Goal: Information Seeking & Learning: Learn about a topic

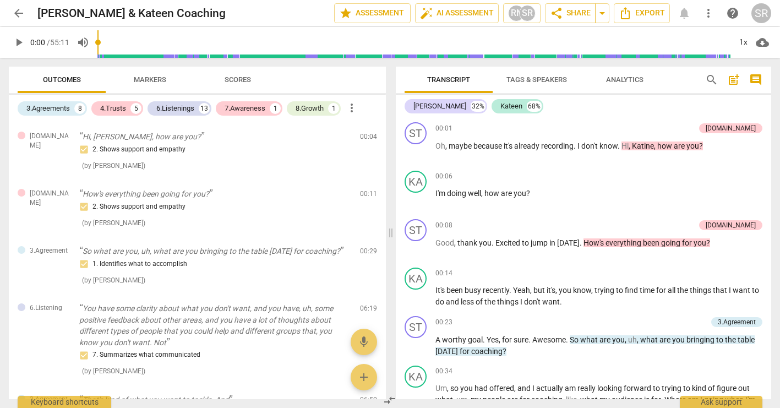
click at [237, 83] on span "Scores" at bounding box center [238, 79] width 26 height 8
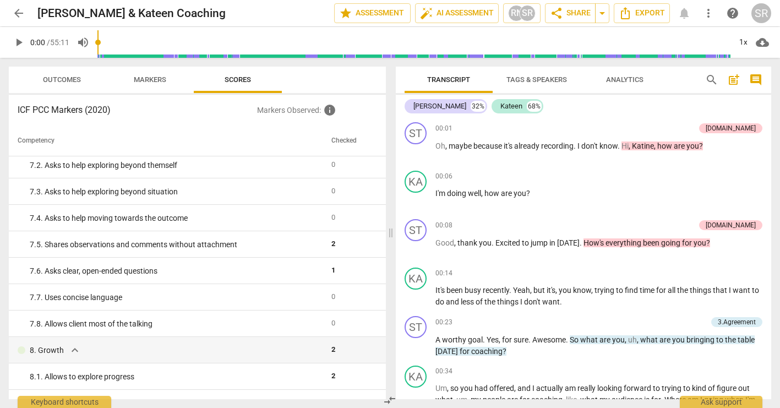
scroll to position [999, 0]
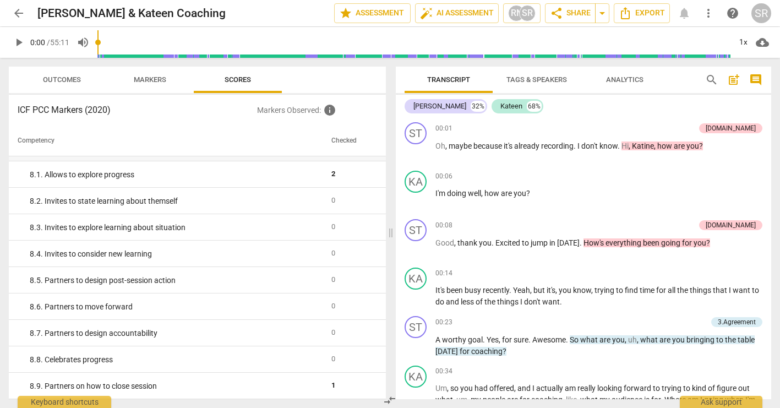
click at [528, 84] on span "Tags & Speakers" at bounding box center [536, 80] width 87 height 15
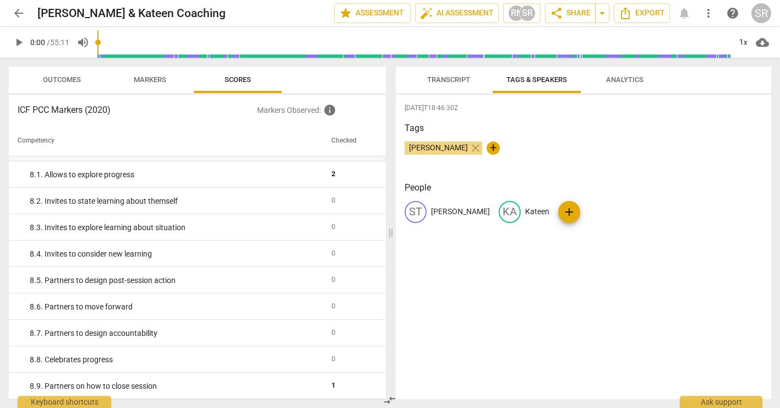
click at [611, 81] on span "Analytics" at bounding box center [624, 79] width 37 height 8
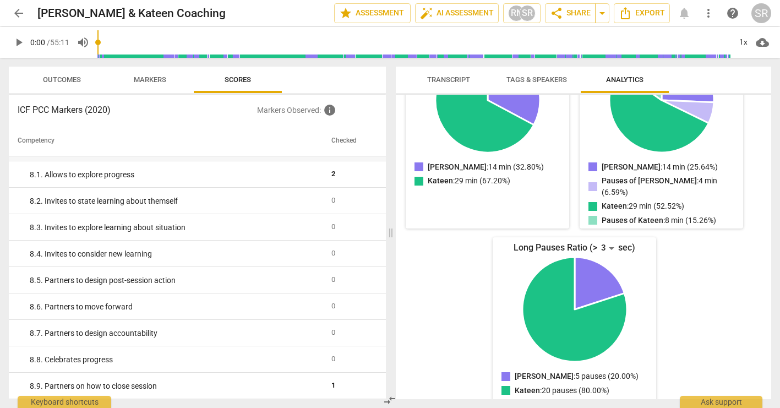
scroll to position [0, 0]
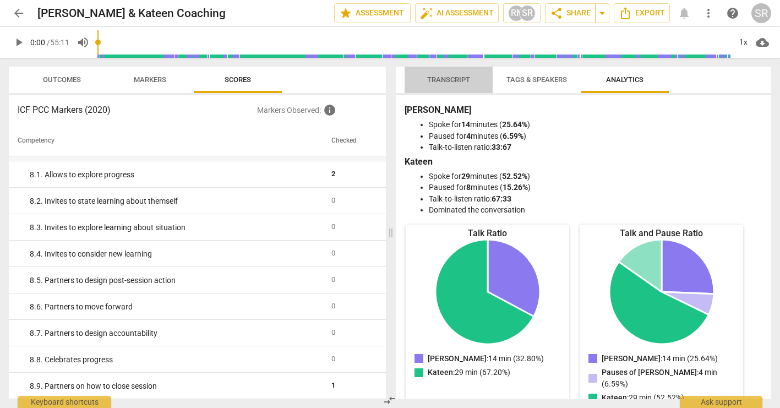
click at [451, 78] on span "Transcript" at bounding box center [448, 79] width 43 height 8
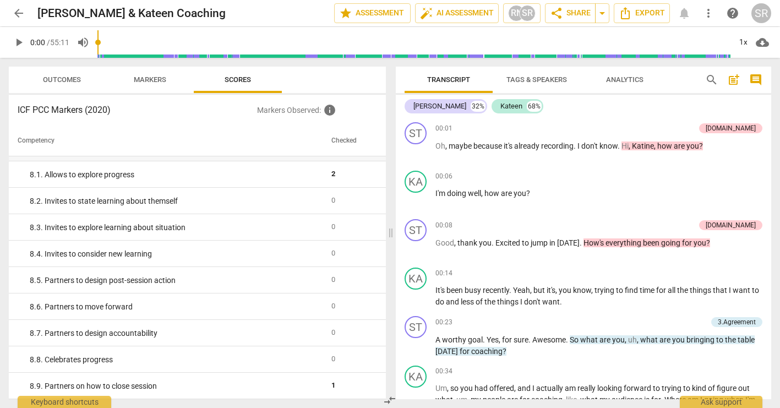
click at [527, 83] on span "Tags & Speakers" at bounding box center [536, 79] width 61 height 8
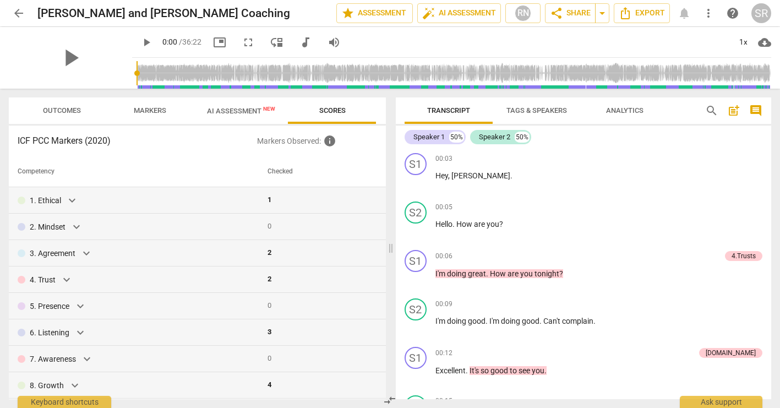
click at [247, 115] on span "AI Assessment New" at bounding box center [241, 111] width 68 height 8
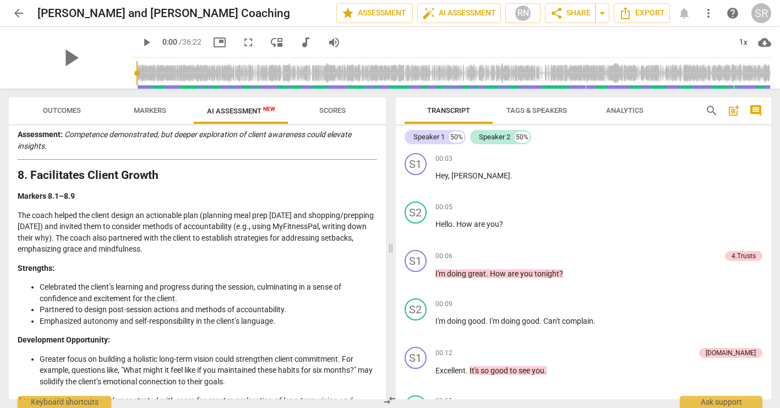
scroll to position [1933, 0]
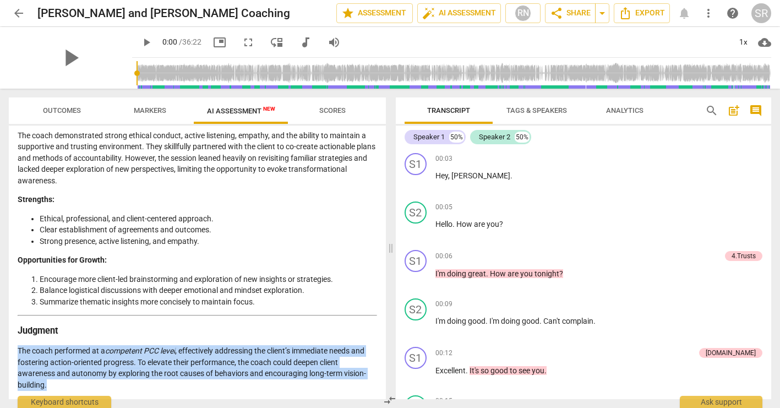
drag, startPoint x: 19, startPoint y: 352, endPoint x: 67, endPoint y: 384, distance: 57.7
click at [67, 383] on p "The coach performed at a competent PCC level , effectively addressing the clien…" at bounding box center [197, 367] width 359 height 45
copy p "The coach performed at a competent PCC level , effectively addressing the clien…"
